Goal: Obtain resource: Download file/media

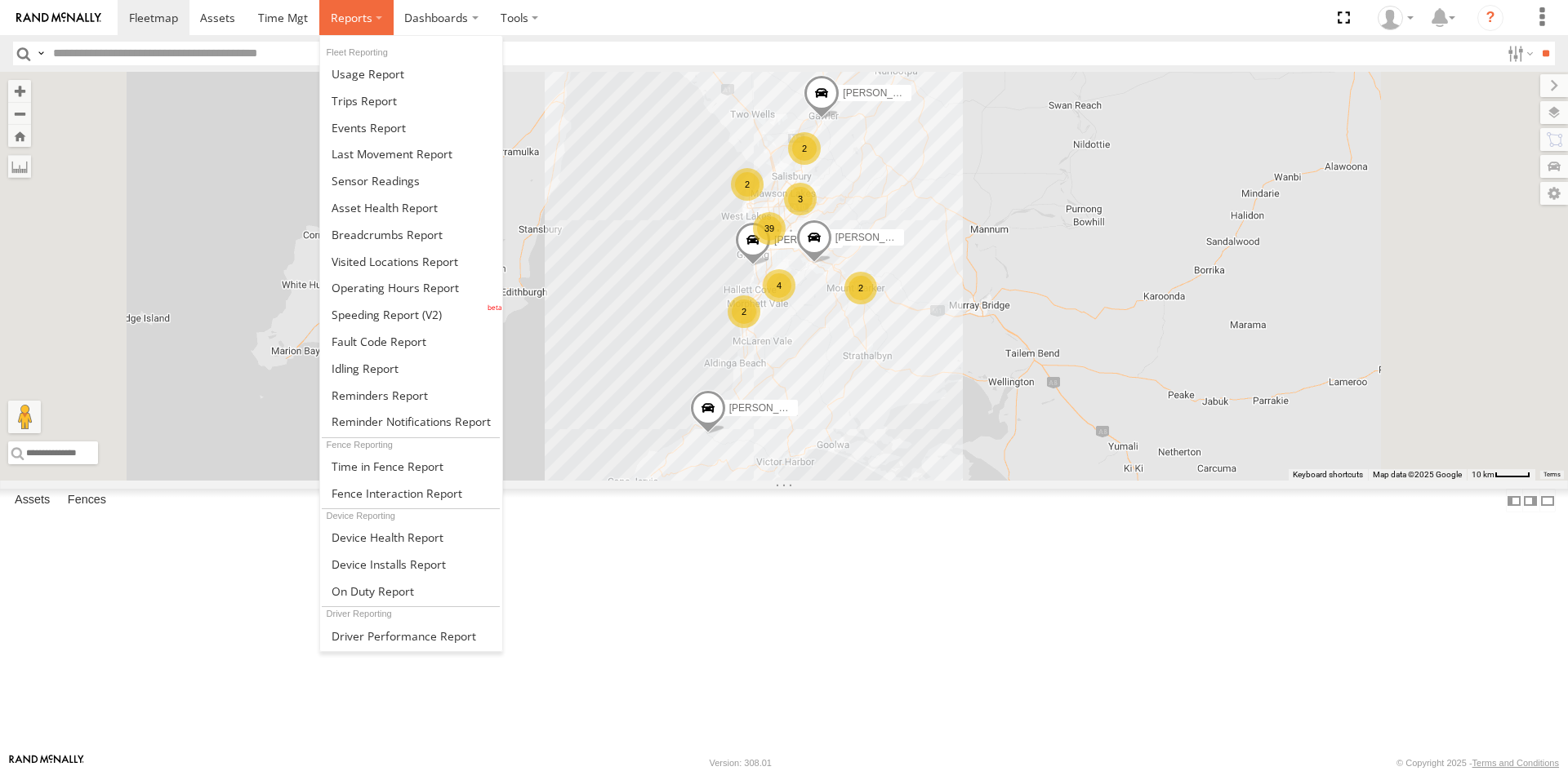
click at [362, 16] on span at bounding box center [351, 18] width 41 height 15
click at [388, 173] on span at bounding box center [375, 180] width 89 height 15
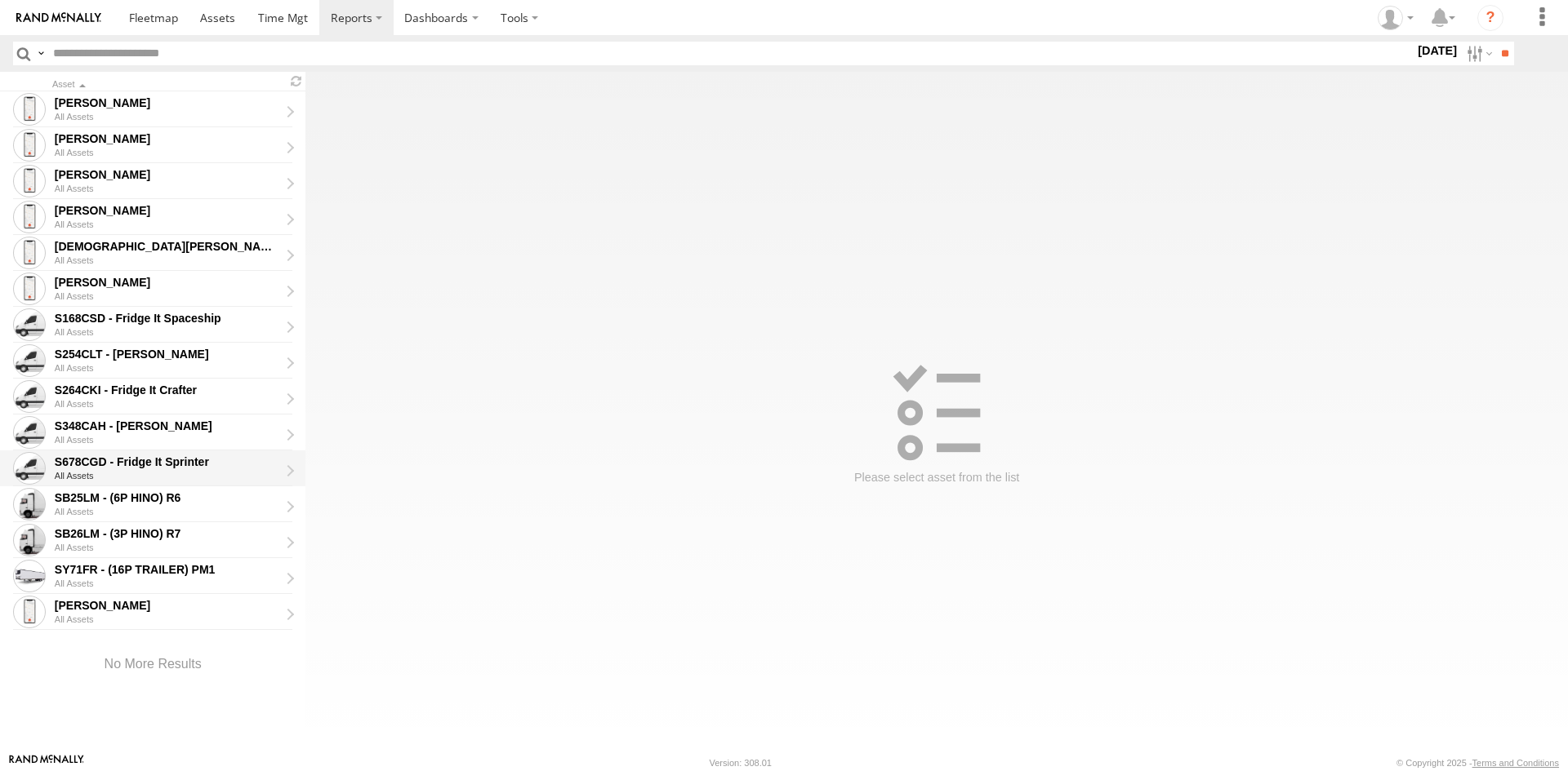
click at [175, 458] on div "S678CGD - Fridge It Sprinter" at bounding box center [167, 461] width 224 height 14
type input "**********"
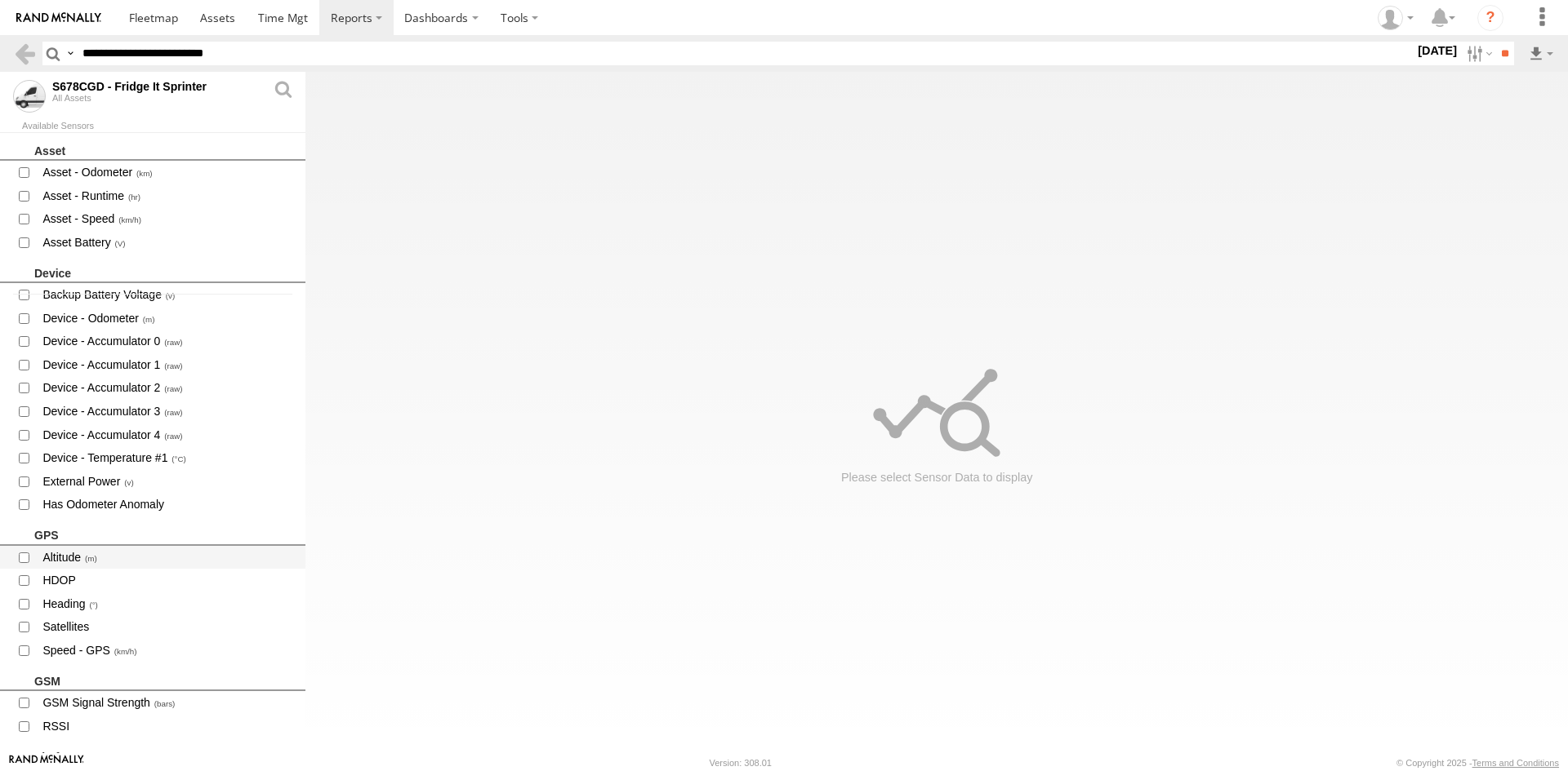
scroll to position [490, 0]
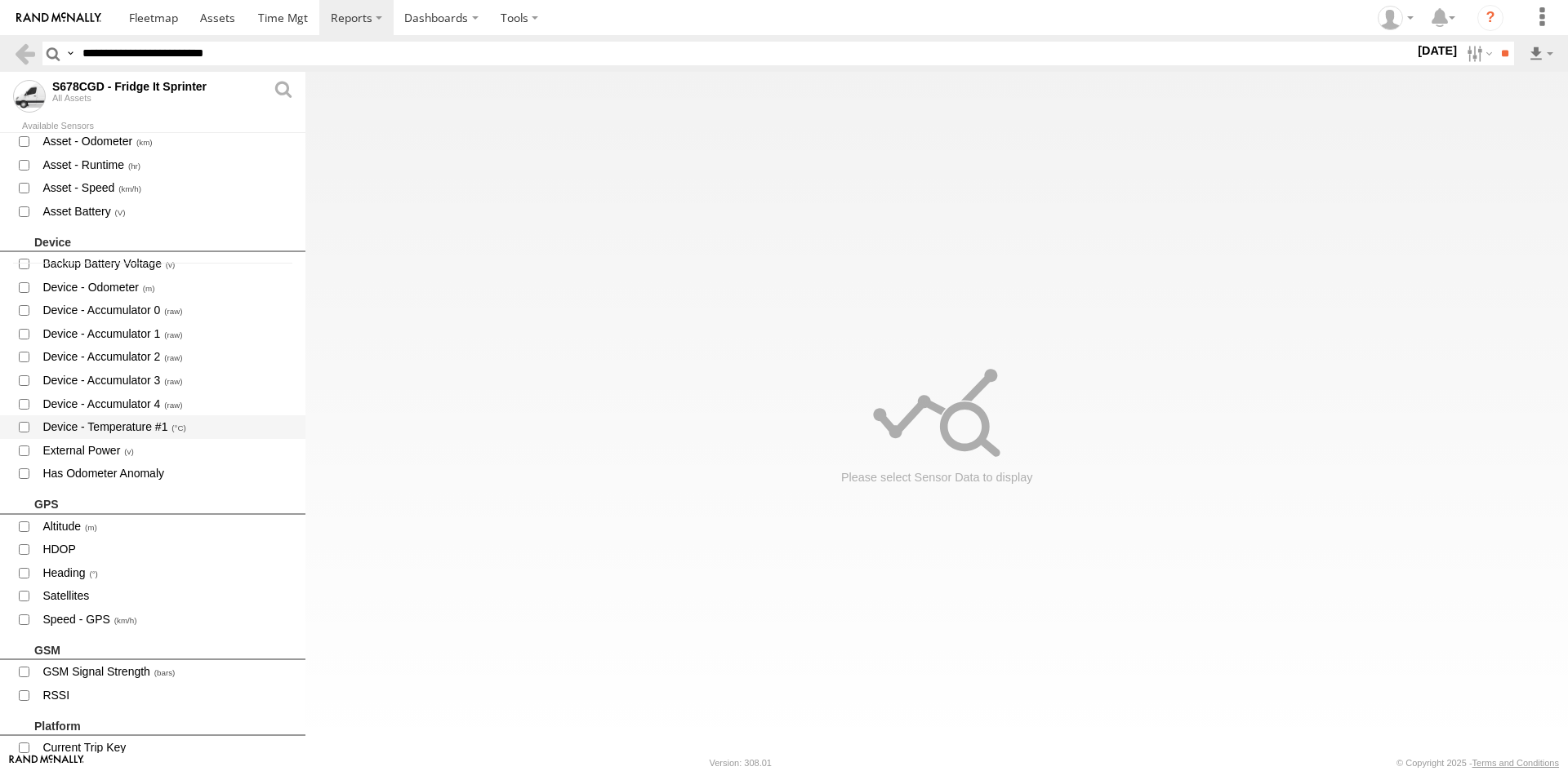
click at [132, 426] on span "Device - Temperature #1" at bounding box center [166, 427] width 252 height 20
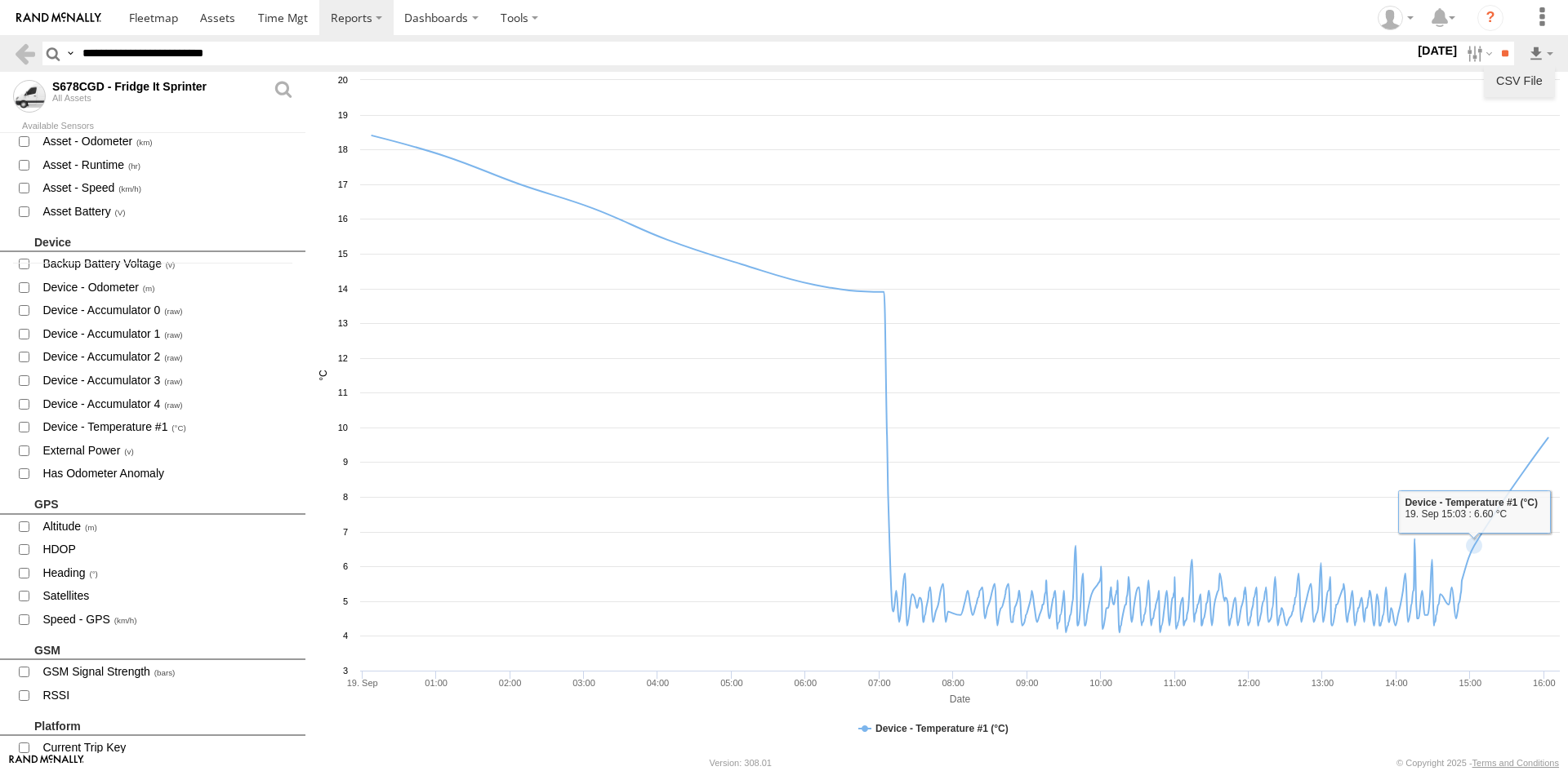
click at [1526, 77] on link "CSV File" at bounding box center [1519, 80] width 58 height 24
